Goal: Information Seeking & Learning: Learn about a topic

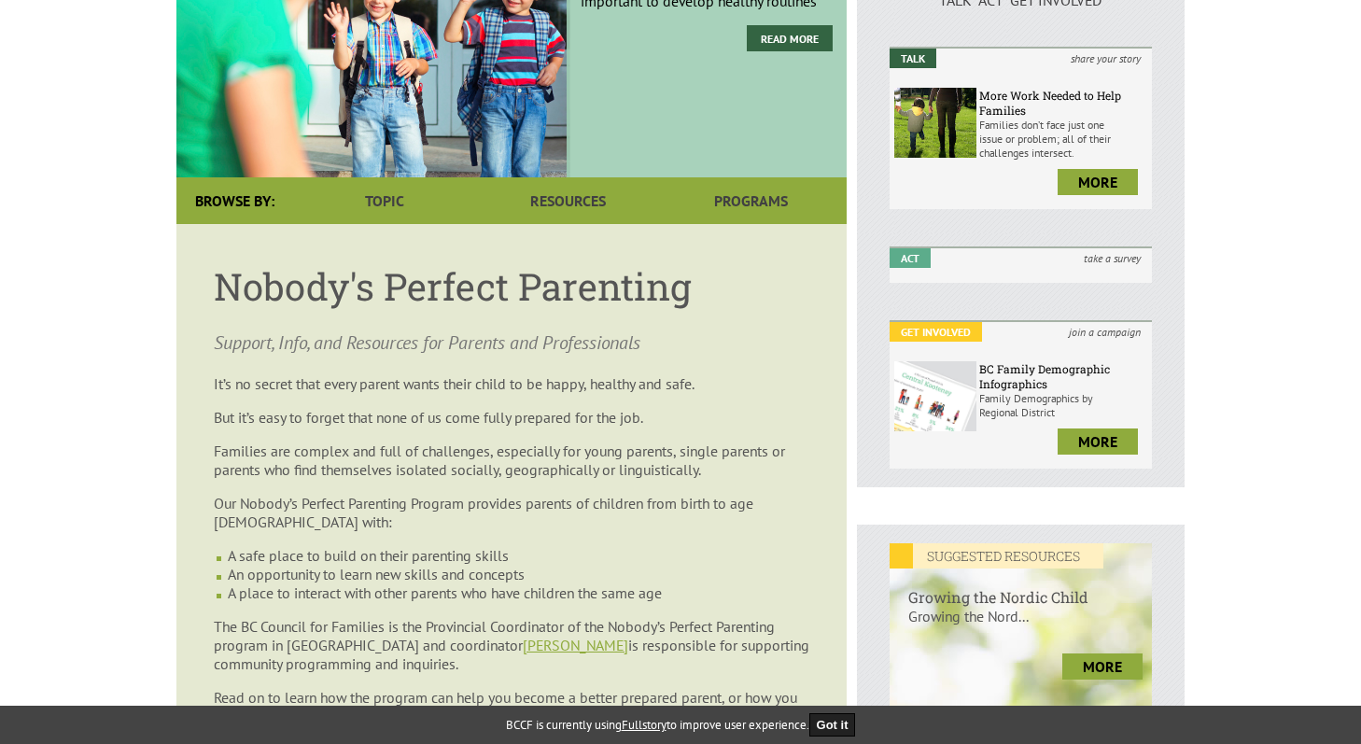
scroll to position [280, 0]
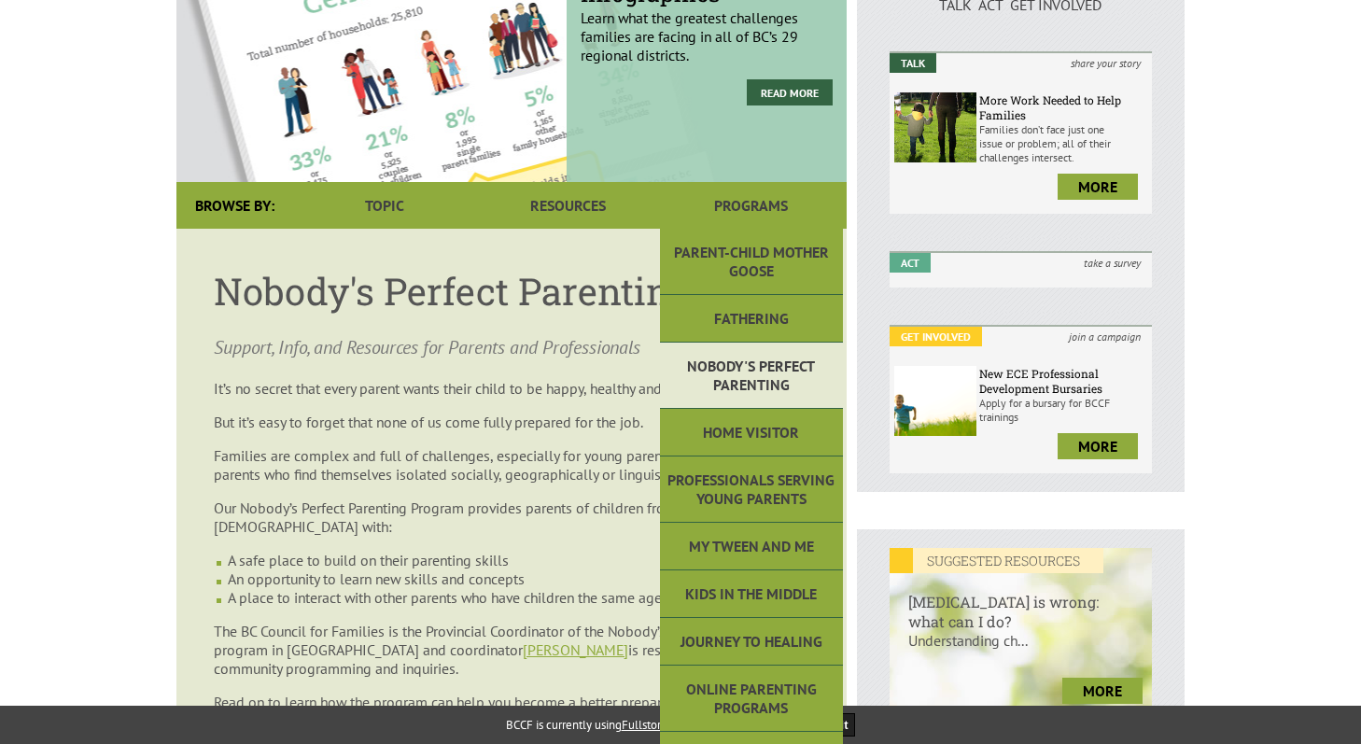
click at [743, 362] on link "Nobody's Perfect Parenting" at bounding box center [751, 376] width 183 height 66
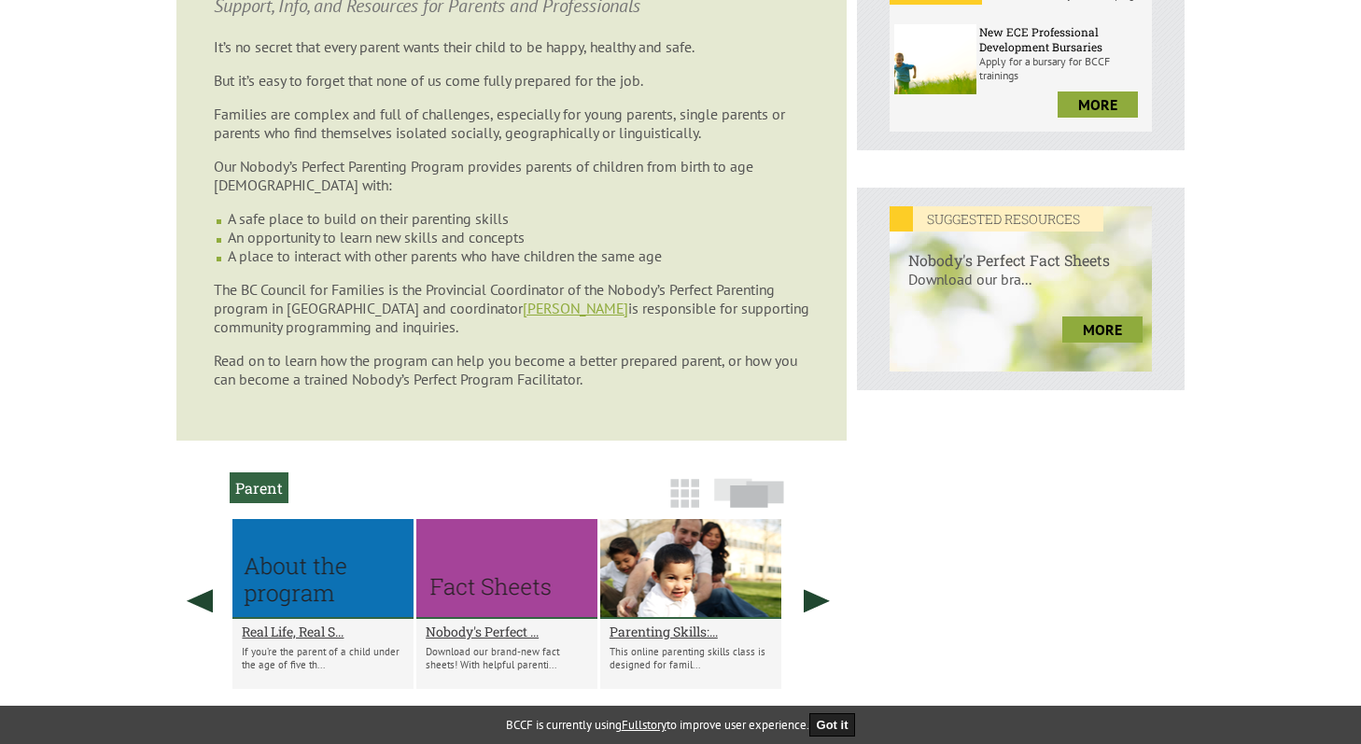
scroll to position [624, 0]
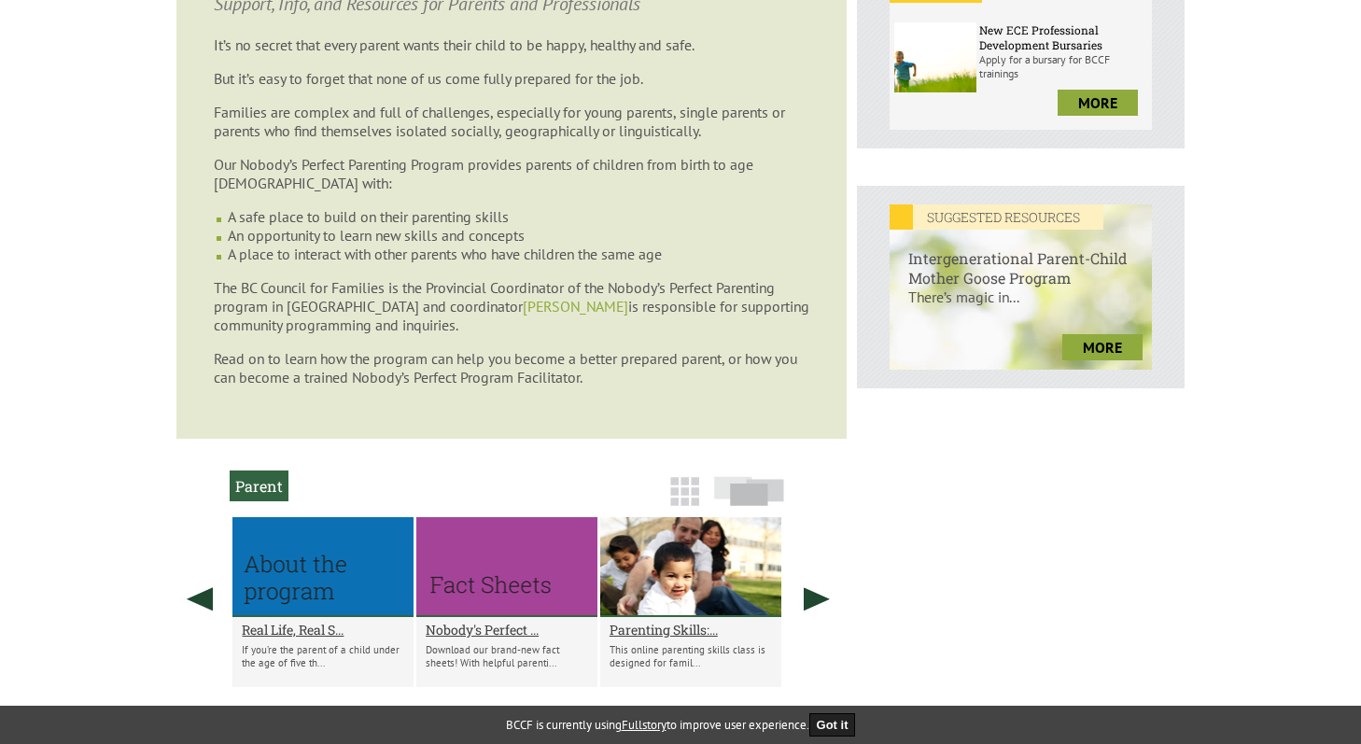
click at [529, 315] on link "[PERSON_NAME]" at bounding box center [575, 306] width 105 height 19
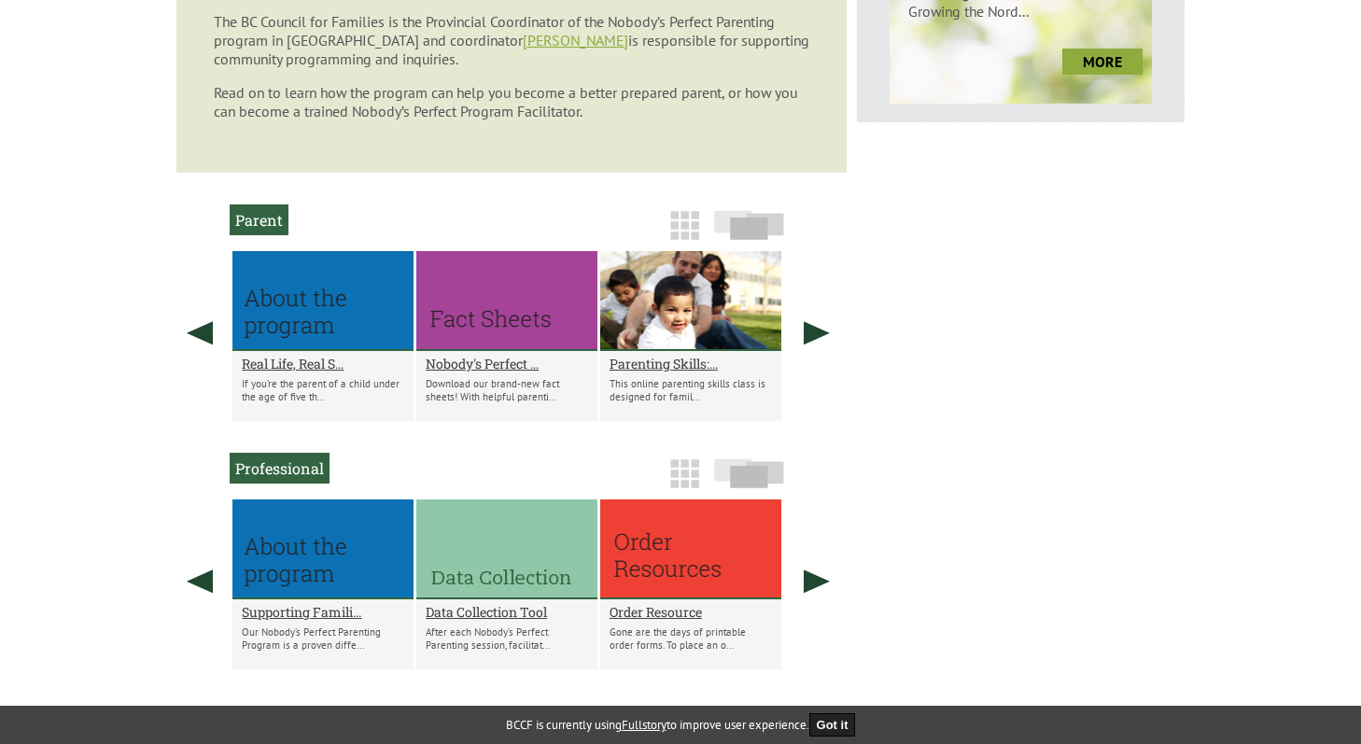
scroll to position [889, 0]
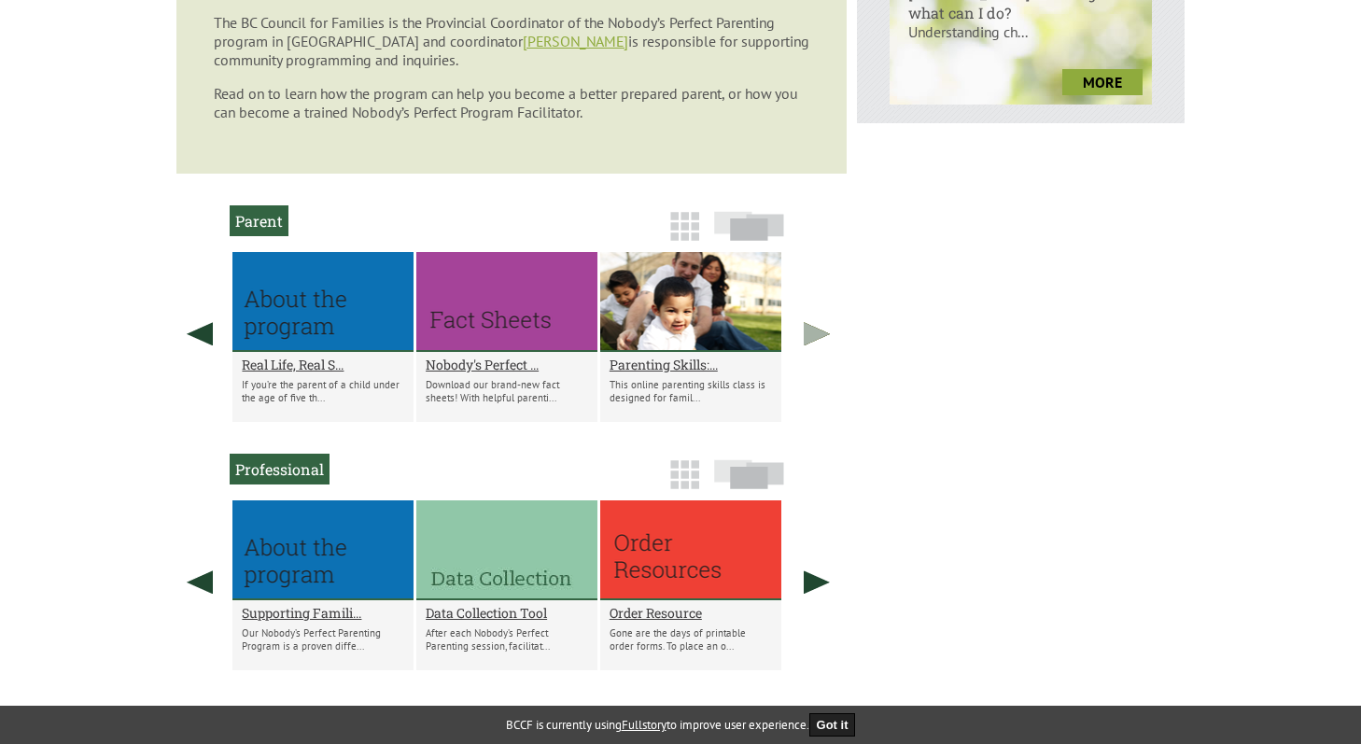
click at [831, 348] on link at bounding box center [817, 333] width 47 height 163
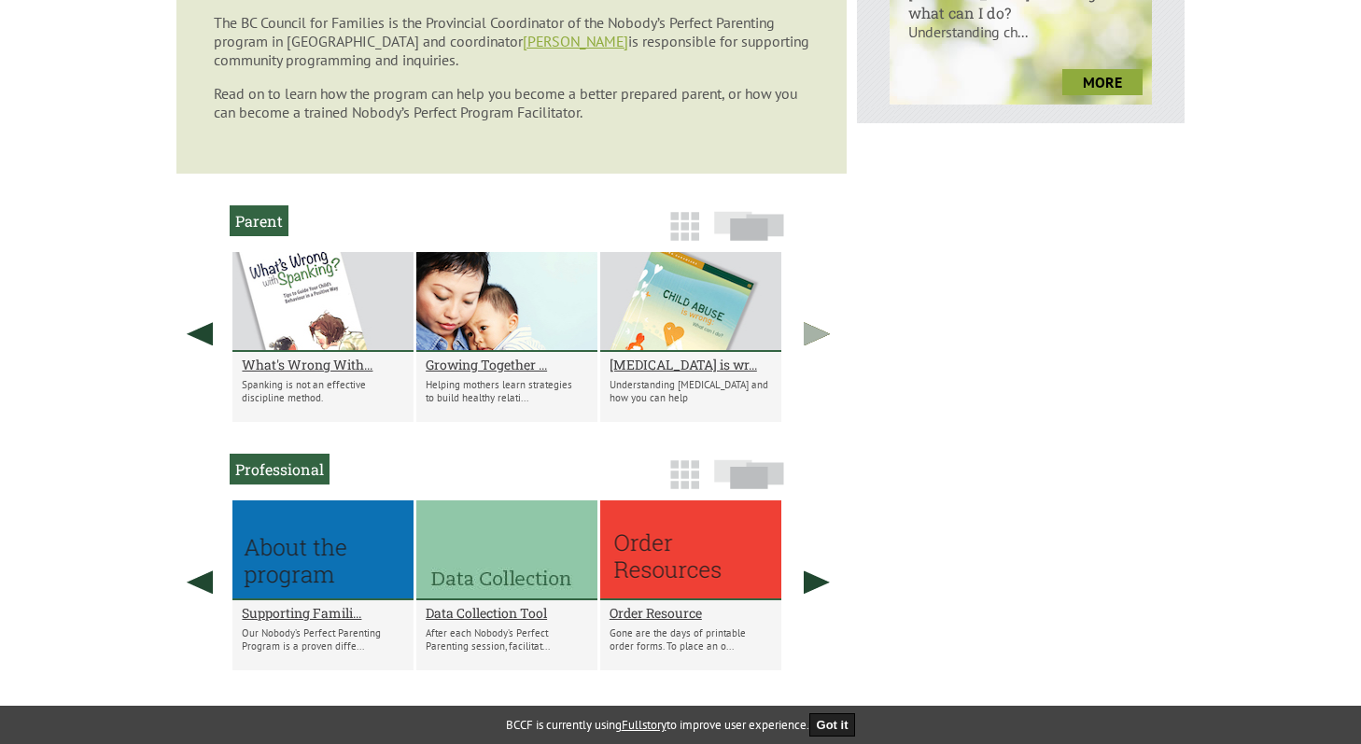
click at [831, 348] on link at bounding box center [817, 333] width 47 height 163
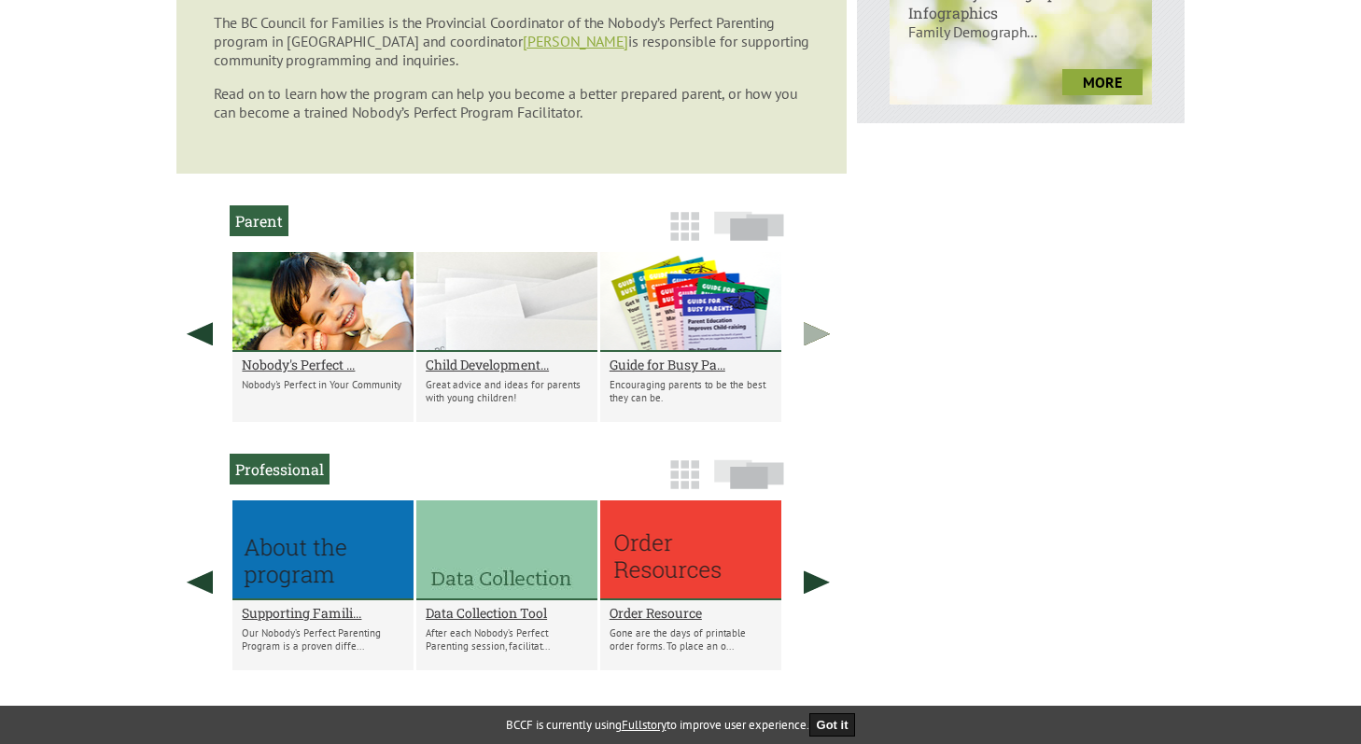
click at [831, 348] on link at bounding box center [817, 333] width 47 height 163
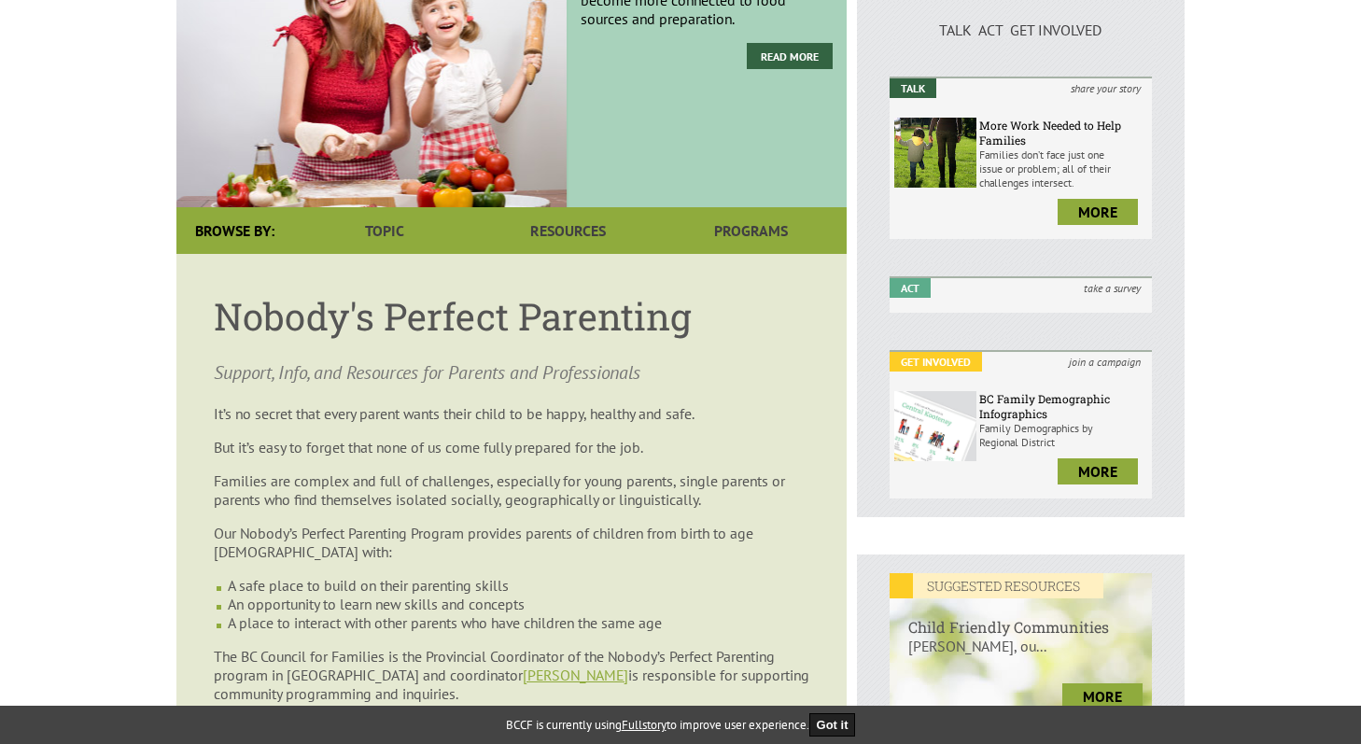
scroll to position [232, 0]
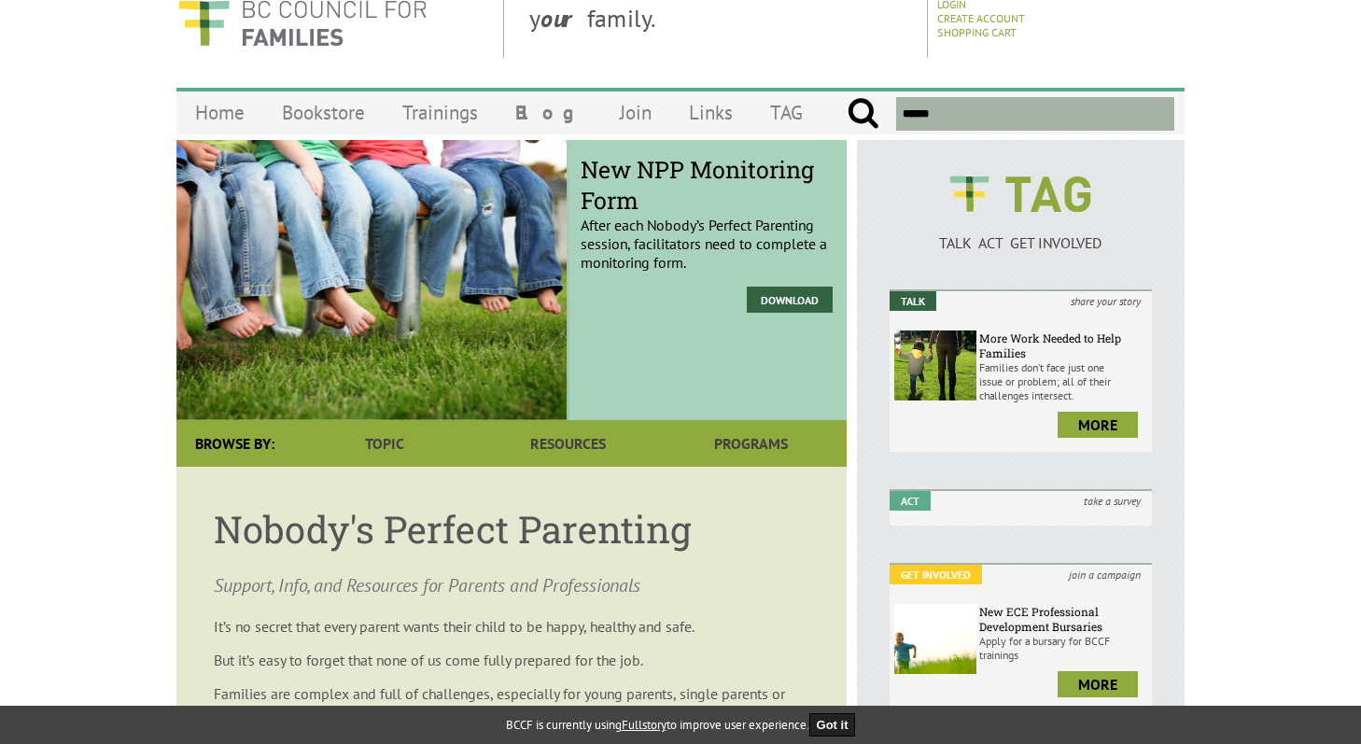
scroll to position [46, 0]
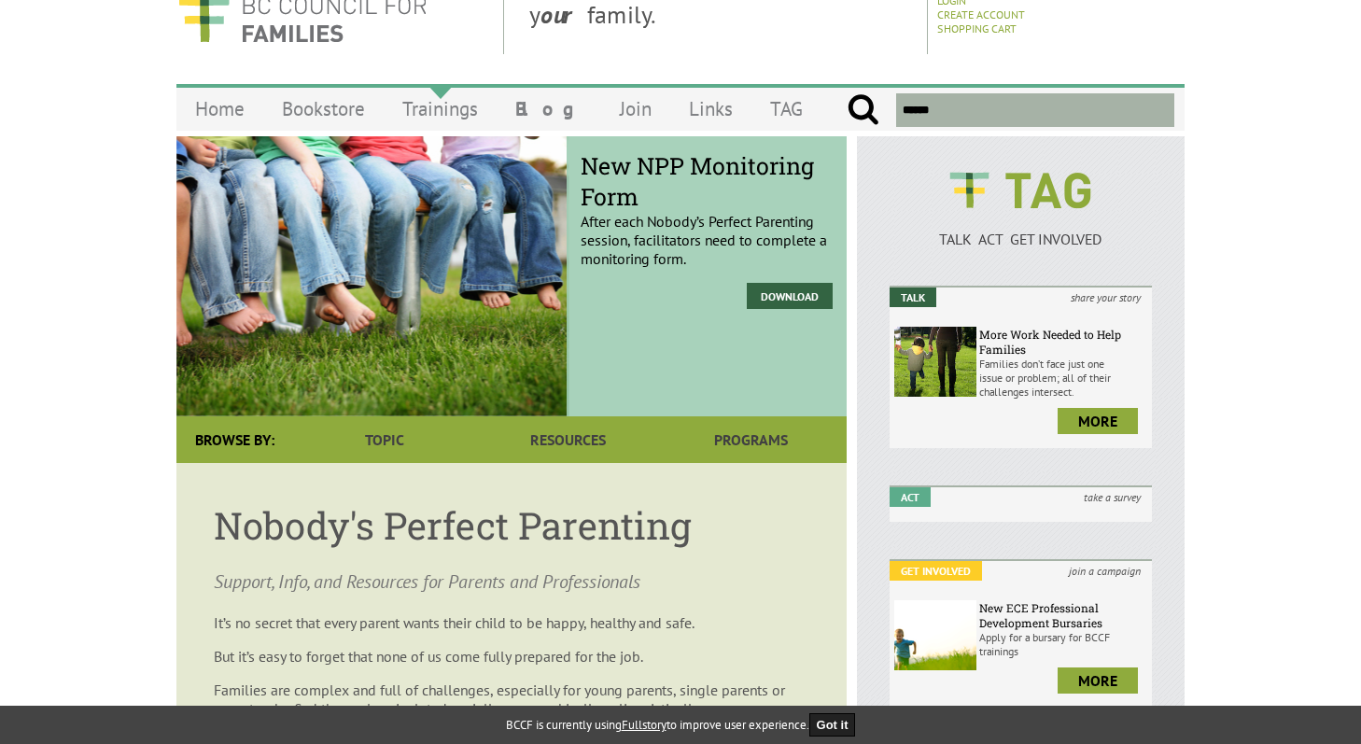
click at [437, 114] on link "Trainings" at bounding box center [440, 109] width 113 height 44
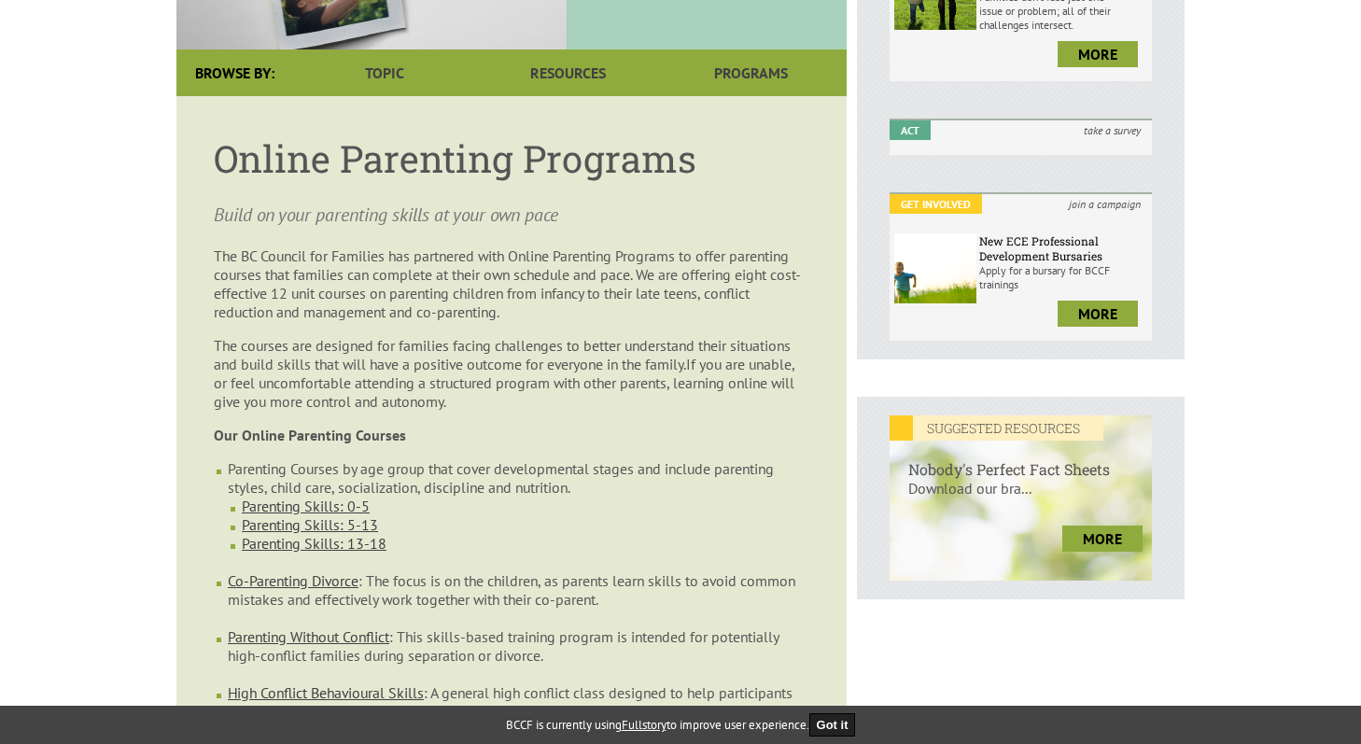
scroll to position [460, 0]
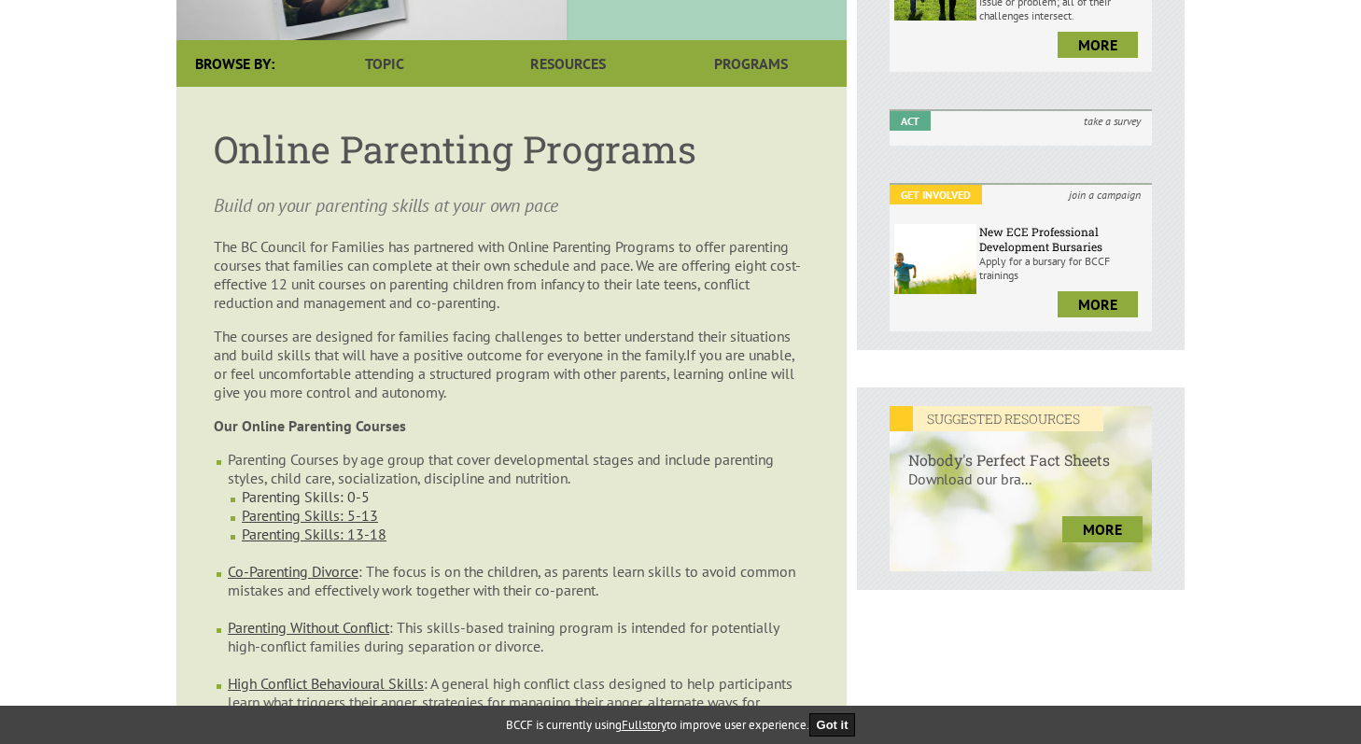
click at [316, 487] on link "Parenting Skills: 0-5" at bounding box center [306, 496] width 128 height 19
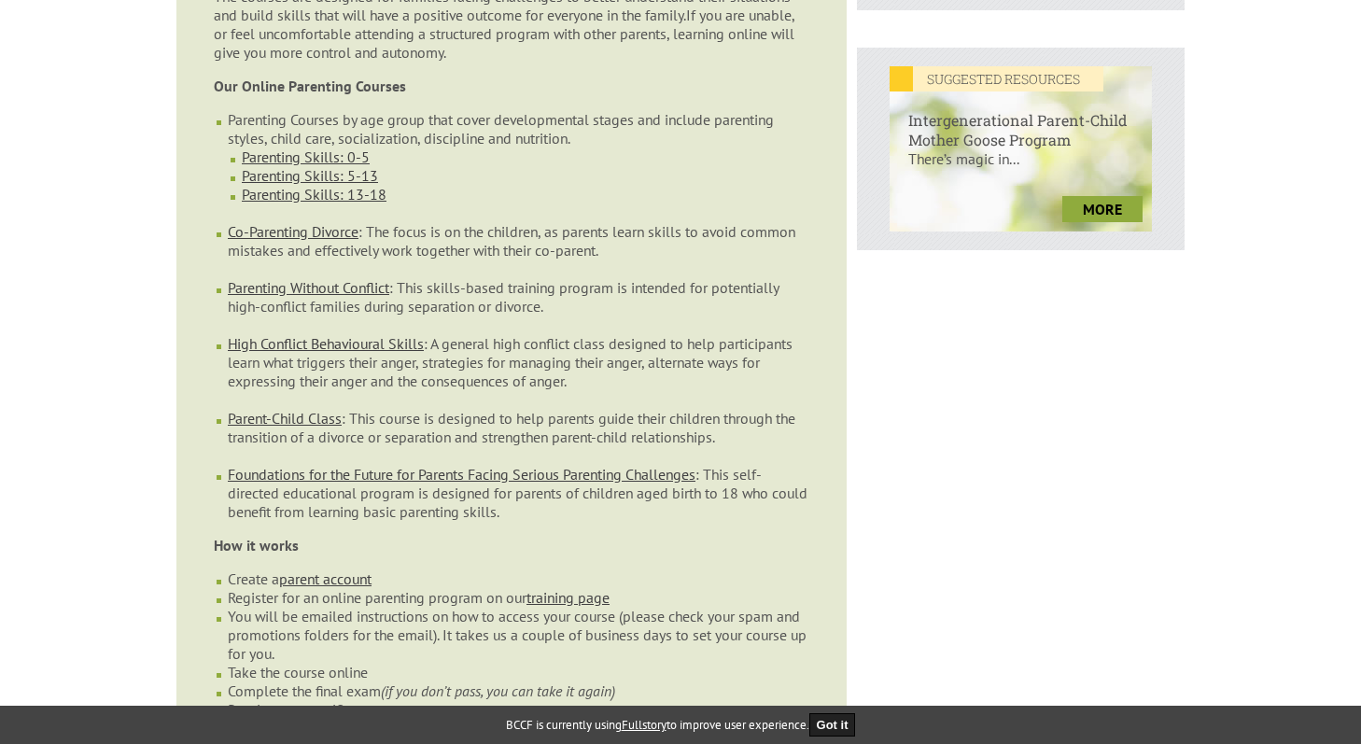
scroll to position [805, 0]
